Goal: Information Seeking & Learning: Learn about a topic

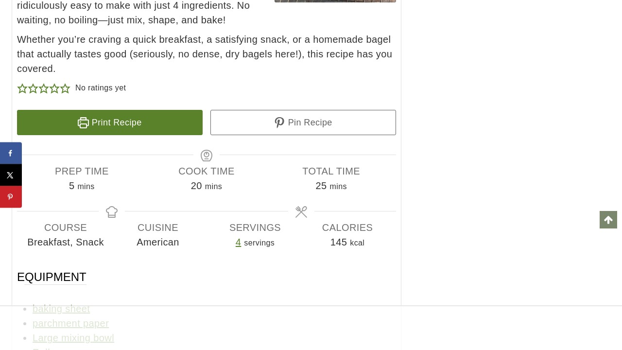
scroll to position [5750, 0]
